Goal: Navigation & Orientation: Understand site structure

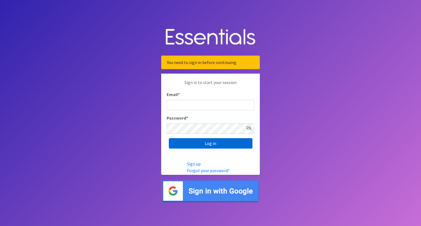
type input "director@carecollectiveswmi.org"
click at [201, 143] on input "Log in" at bounding box center [211, 143] width 84 height 10
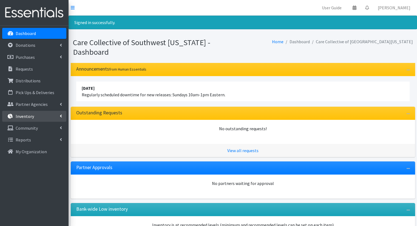
click at [23, 117] on p "Inventory" at bounding box center [25, 116] width 18 height 5
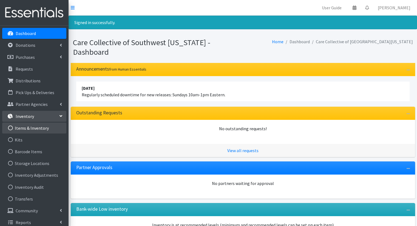
click at [30, 126] on link "Items & Inventory" at bounding box center [34, 128] width 64 height 11
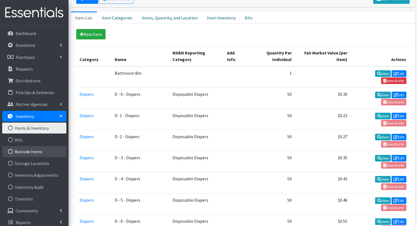
scroll to position [4, 0]
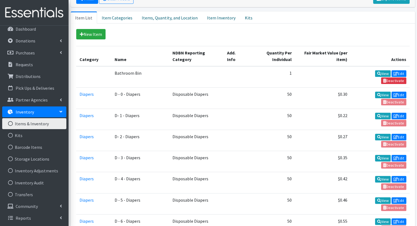
click at [61, 113] on link "Inventory" at bounding box center [34, 112] width 64 height 11
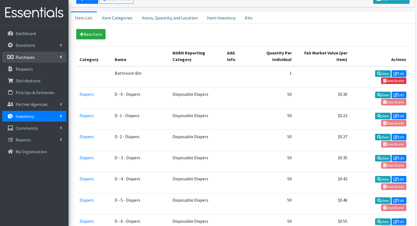
click at [28, 56] on p "Purchases" at bounding box center [25, 57] width 19 height 5
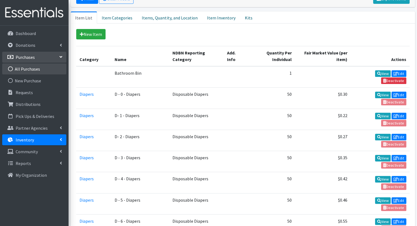
click at [30, 67] on link "All Purchases" at bounding box center [34, 69] width 64 height 11
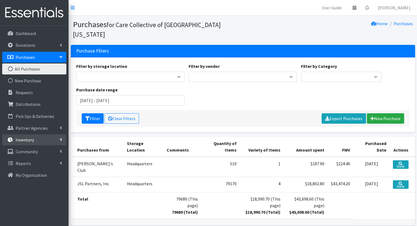
click at [21, 141] on p "Inventory" at bounding box center [25, 139] width 18 height 5
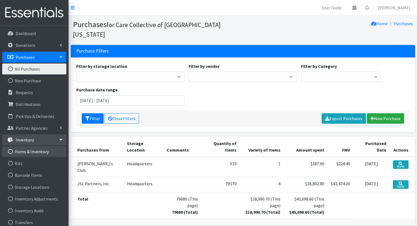
click at [27, 155] on link "Items & Inventory" at bounding box center [34, 151] width 64 height 11
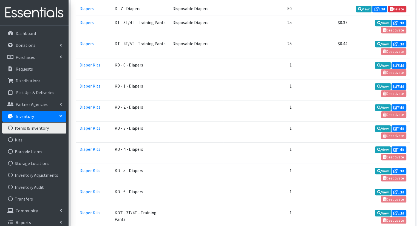
scroll to position [350, 0]
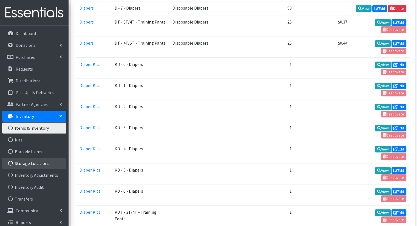
click at [33, 164] on link "Storage Locations" at bounding box center [34, 163] width 64 height 11
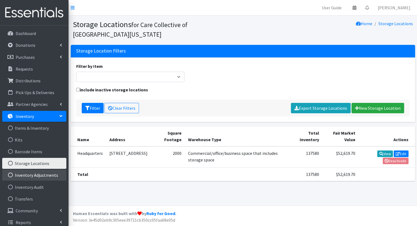
click at [34, 176] on link "Inventory Adjustments" at bounding box center [34, 175] width 64 height 11
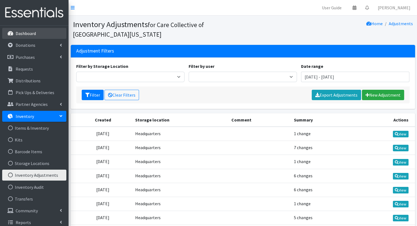
click at [29, 34] on p "Dashboard" at bounding box center [26, 33] width 20 height 5
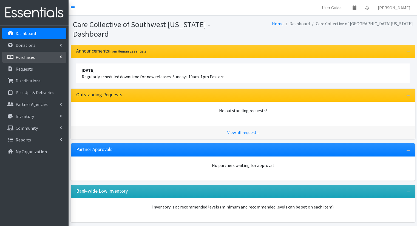
click at [47, 57] on link "Purchases" at bounding box center [34, 57] width 64 height 11
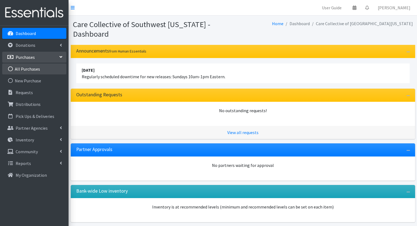
click at [38, 69] on link "All Purchases" at bounding box center [34, 69] width 64 height 11
